Goal: Information Seeking & Learning: Learn about a topic

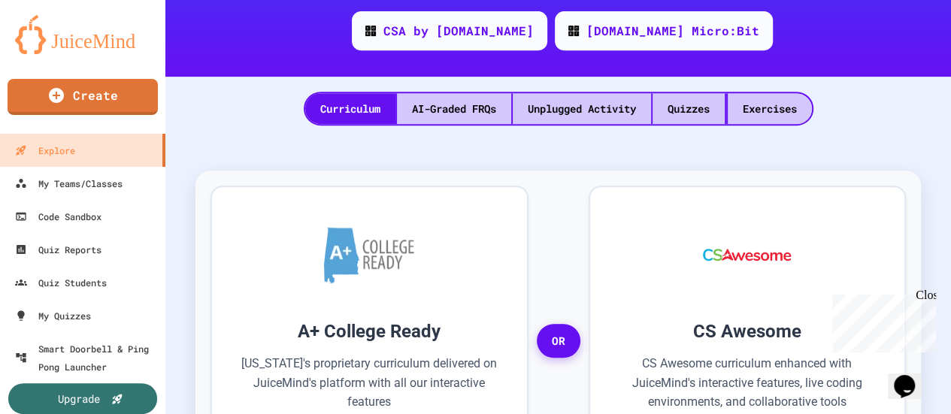
scroll to position [325, 0]
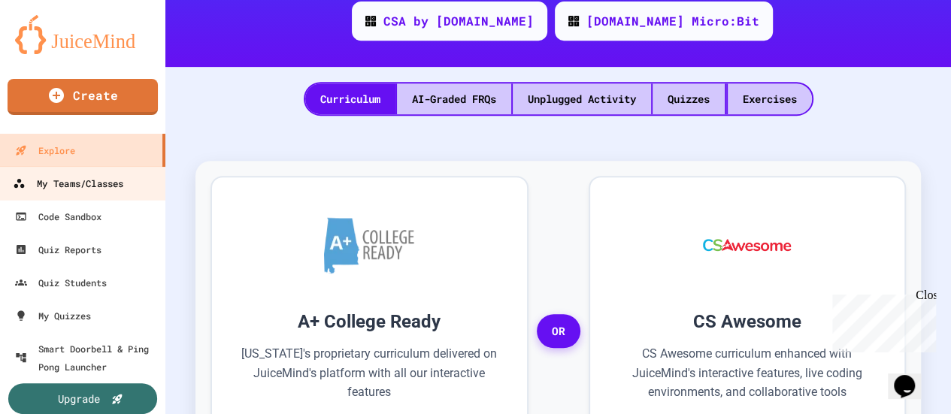
click at [80, 181] on div "My Teams/Classes" at bounding box center [68, 183] width 111 height 19
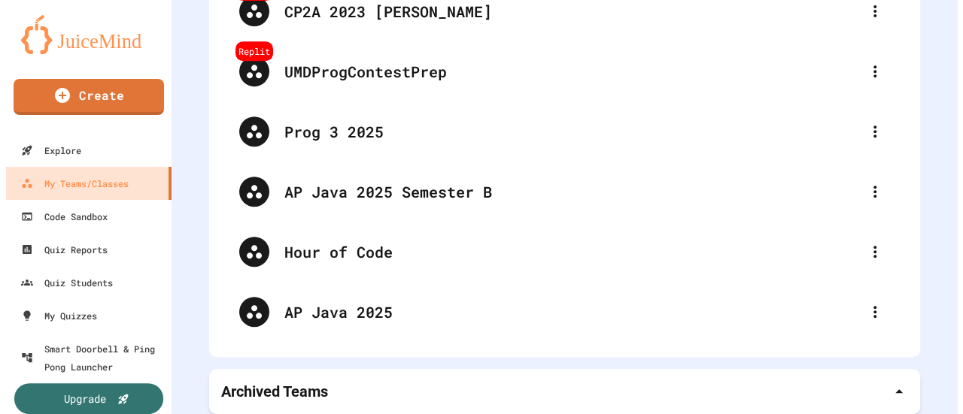
scroll to position [335, 0]
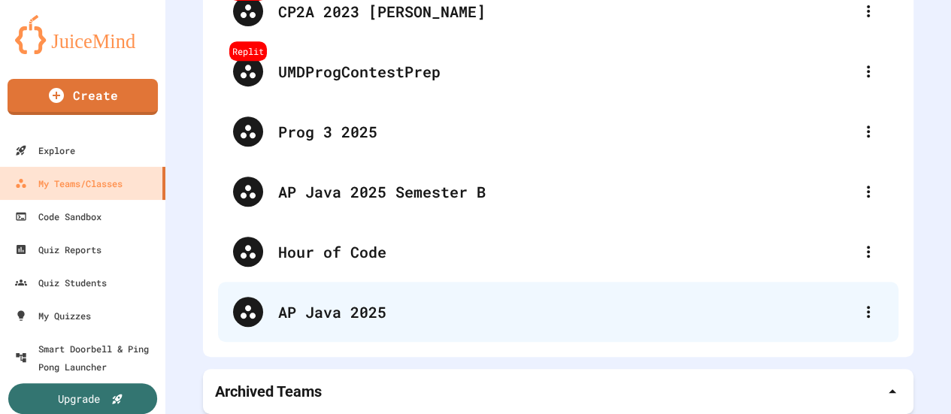
click at [363, 305] on div "AP Java 2025" at bounding box center [565, 312] width 575 height 23
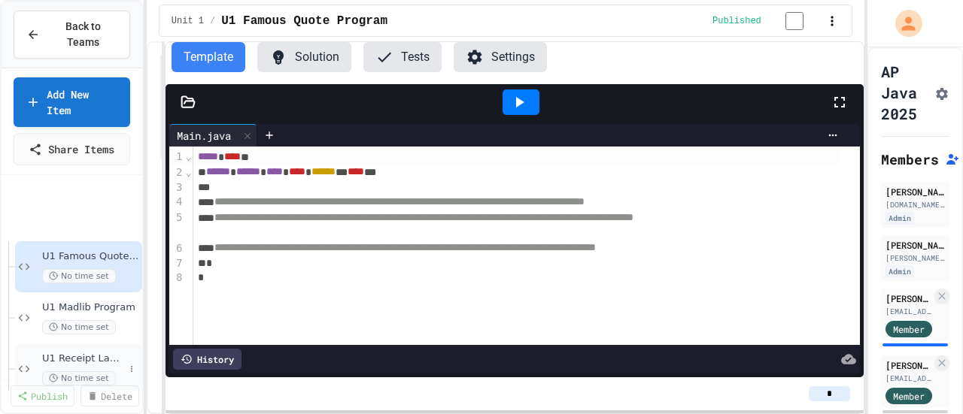
scroll to position [217, 0]
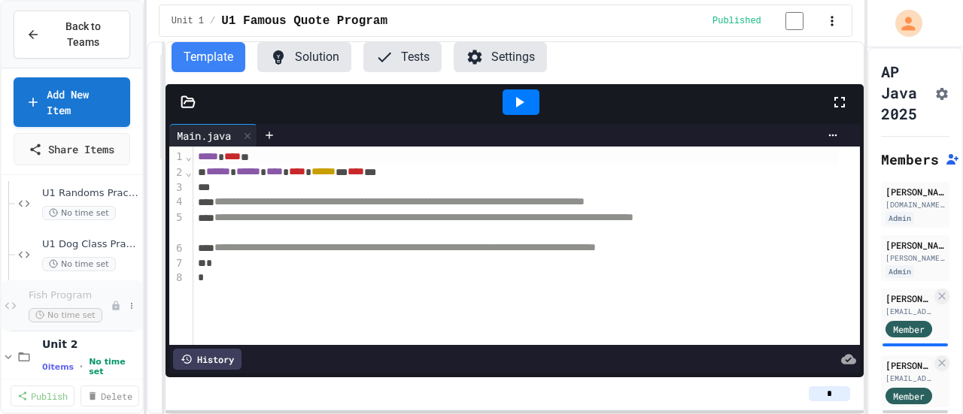
click at [60, 290] on span "Fish Program" at bounding box center [70, 296] width 82 height 13
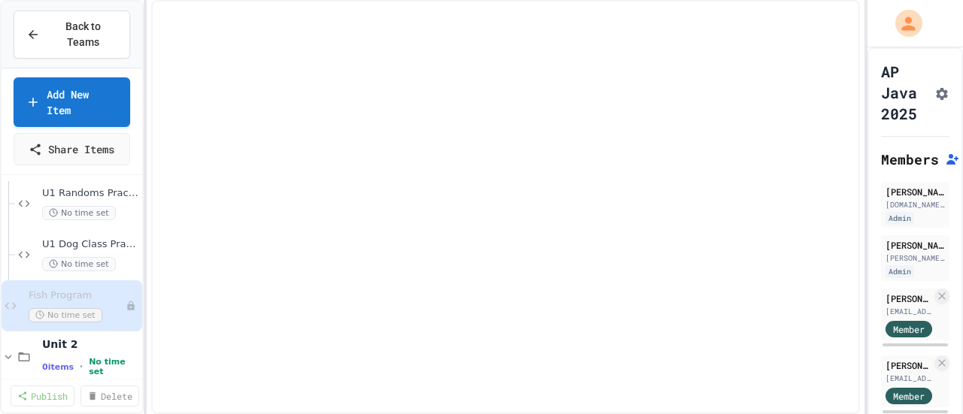
scroll to position [199, 0]
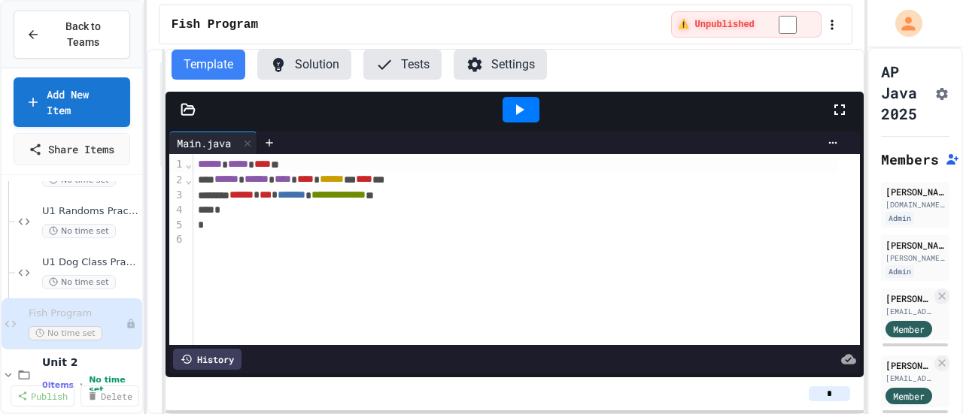
click at [305, 69] on button "Solution" at bounding box center [304, 65] width 94 height 30
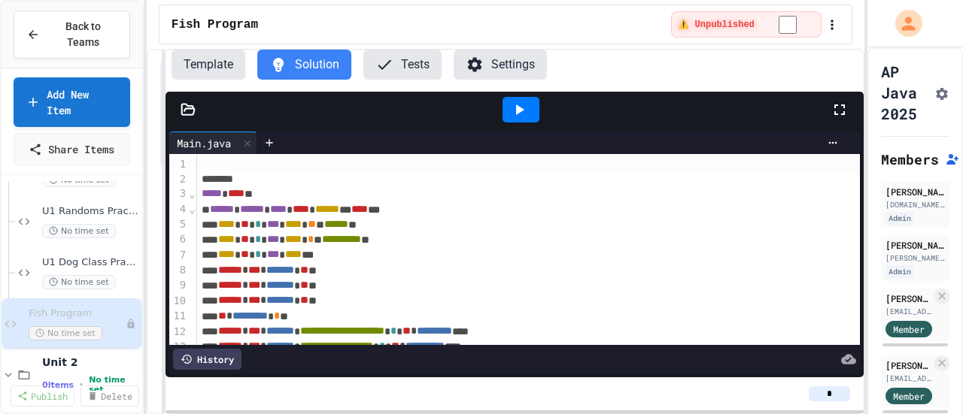
scroll to position [122, 0]
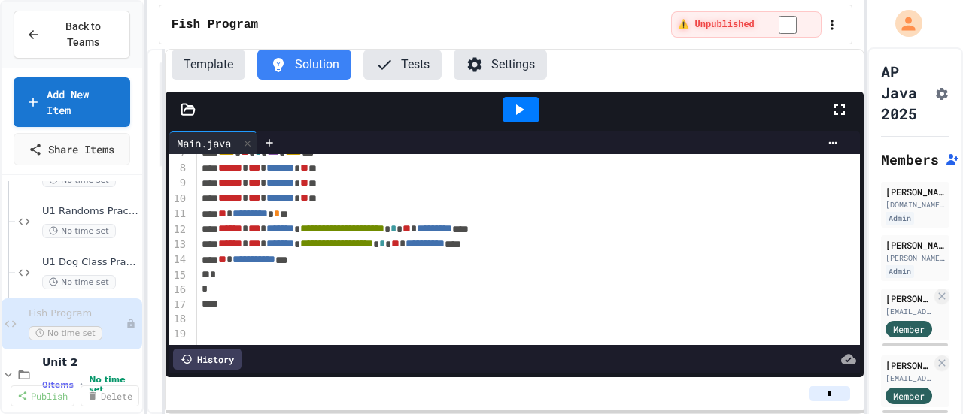
click at [208, 68] on button "Template" at bounding box center [208, 65] width 74 height 30
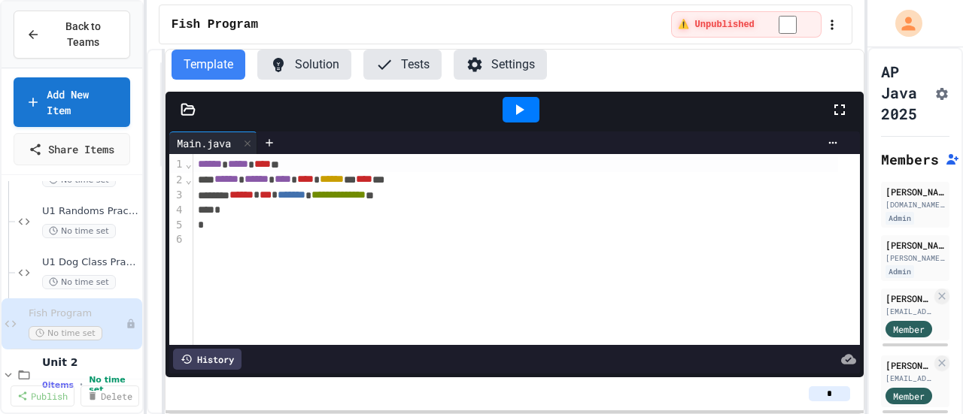
click at [186, 108] on icon at bounding box center [188, 109] width 15 height 15
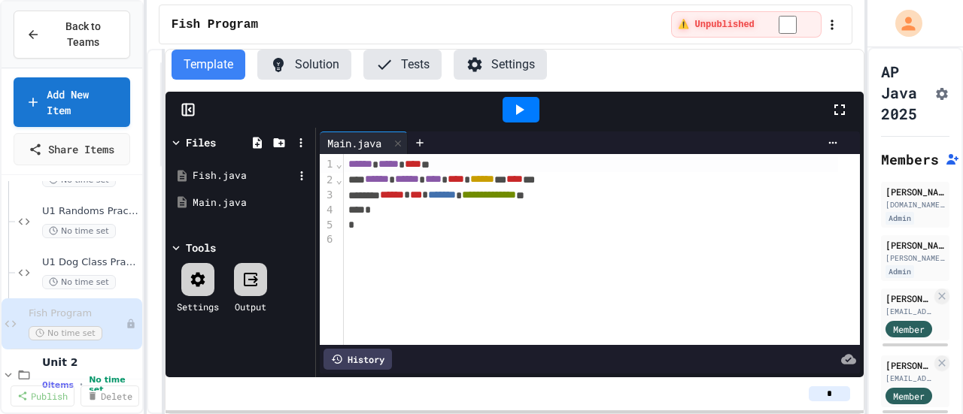
click at [229, 180] on div "Fish.java" at bounding box center [243, 175] width 101 height 15
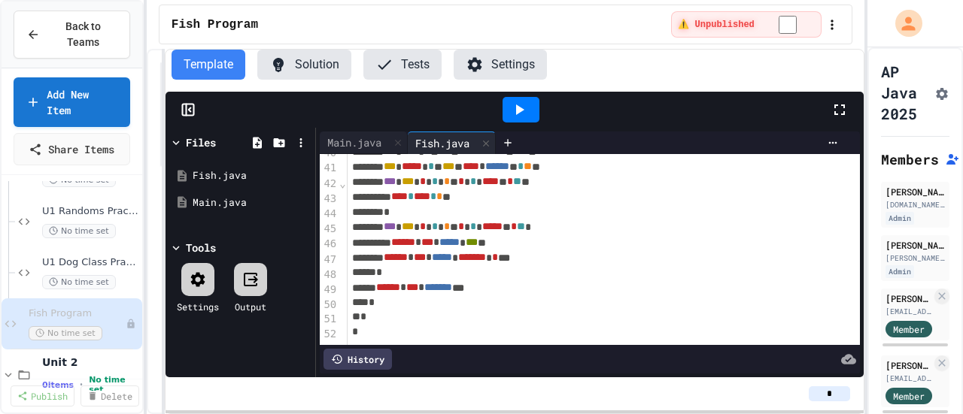
scroll to position [636, 0]
click at [518, 107] on icon at bounding box center [520, 110] width 8 height 11
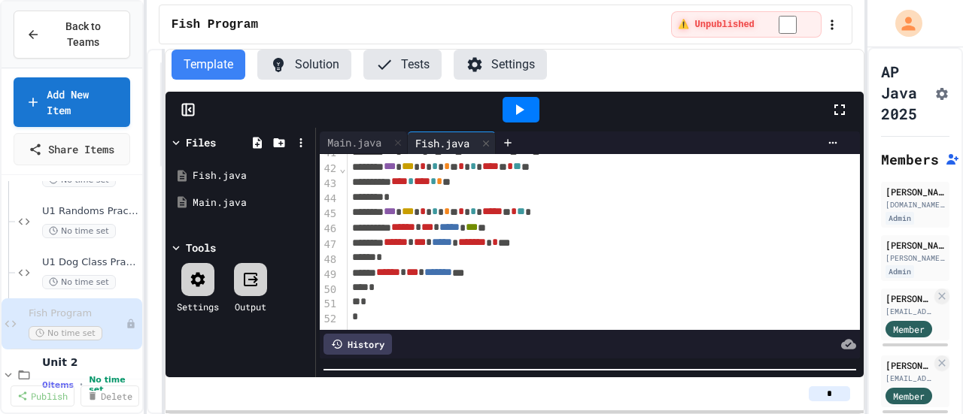
click at [509, 414] on html "**********" at bounding box center [481, 207] width 963 height 414
click at [353, 141] on div "Main.java" at bounding box center [354, 143] width 69 height 16
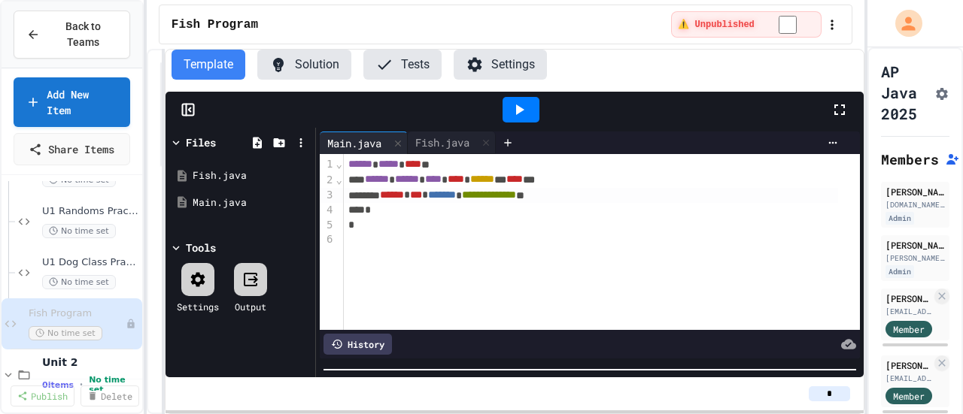
click at [395, 196] on span "******" at bounding box center [392, 195] width 24 height 11
